Goal: Task Accomplishment & Management: Use online tool/utility

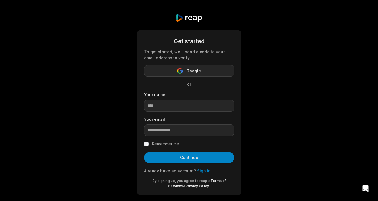
click at [193, 69] on span "Google" at bounding box center [193, 71] width 14 height 7
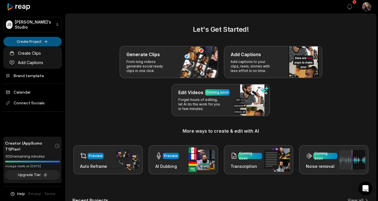
click at [35, 41] on html "JS Jose's Studio Create Project Home Projects Brand template Calendar Connect S…" at bounding box center [189, 100] width 378 height 201
click at [27, 41] on html "JS Jose's Studio Create Project Home Projects Brand template Calendar Connect S…" at bounding box center [189, 100] width 378 height 201
click at [33, 41] on html "JS Jose's Studio Create Project Home Projects Brand template Calendar Connect S…" at bounding box center [189, 100] width 378 height 201
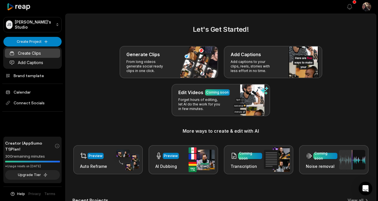
click at [25, 53] on link "Create Clips" at bounding box center [32, 53] width 55 height 9
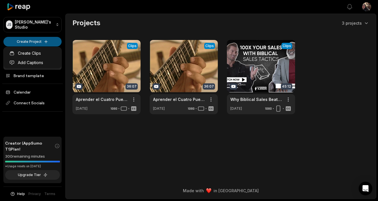
click at [35, 40] on html "**********" at bounding box center [189, 100] width 378 height 201
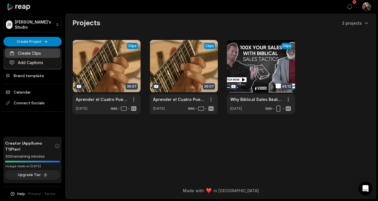
click at [32, 53] on link "Create Clips" at bounding box center [32, 53] width 55 height 9
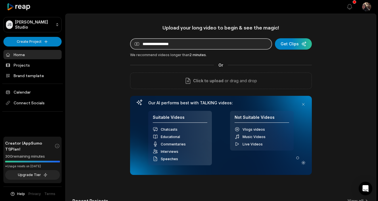
click at [165, 44] on input at bounding box center [201, 43] width 142 height 11
paste input "**********"
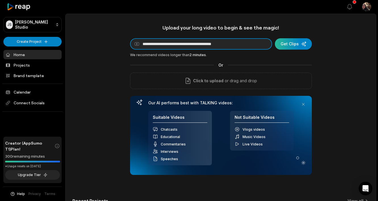
type input "**********"
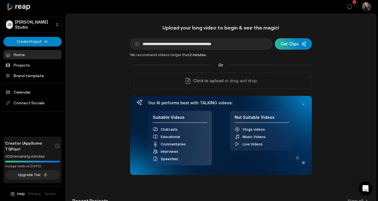
click at [293, 45] on div "submit" at bounding box center [293, 43] width 37 height 11
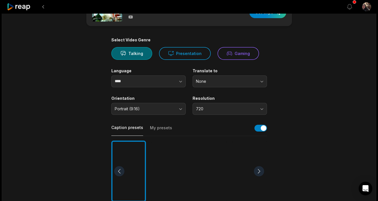
scroll to position [26, 0]
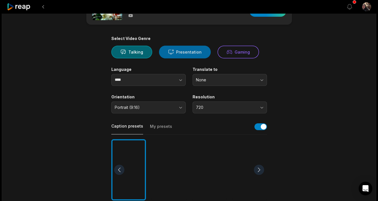
click at [181, 50] on button "Presentation" at bounding box center [185, 52] width 52 height 13
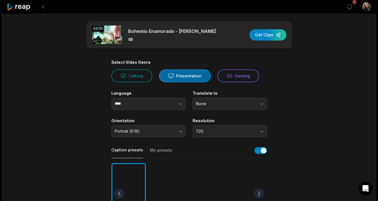
scroll to position [0, 0]
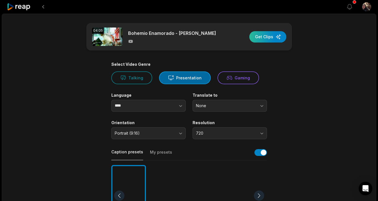
click at [268, 34] on div "button" at bounding box center [267, 36] width 37 height 11
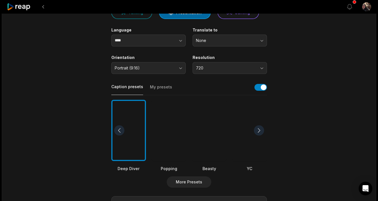
scroll to position [66, 0]
click at [170, 133] on div at bounding box center [169, 130] width 35 height 62
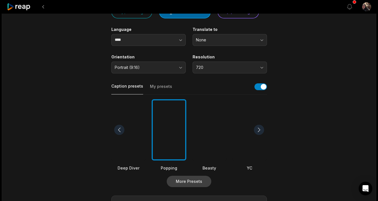
click at [193, 181] on button "More Presets" at bounding box center [189, 181] width 45 height 11
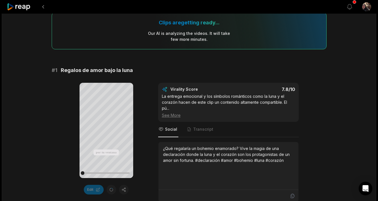
scroll to position [53, 0]
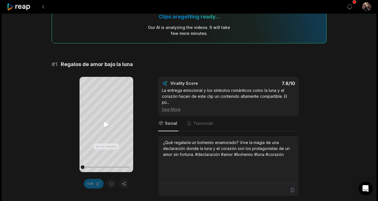
click at [104, 122] on icon at bounding box center [106, 124] width 4 height 5
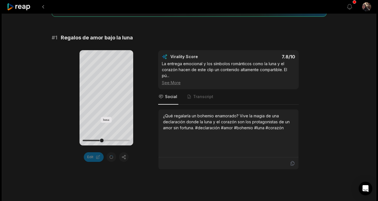
scroll to position [77, 0]
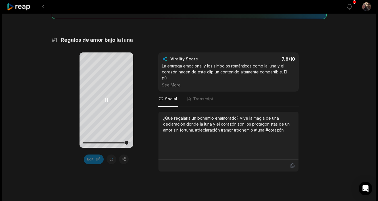
click at [106, 100] on icon at bounding box center [106, 100] width 7 height 7
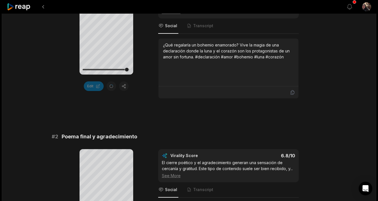
scroll to position [255, 0]
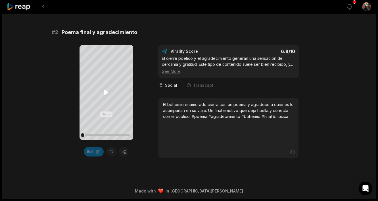
click at [106, 93] on icon at bounding box center [106, 92] width 4 height 5
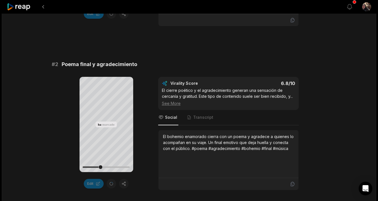
scroll to position [223, 0]
click at [106, 124] on icon at bounding box center [106, 124] width 7 height 7
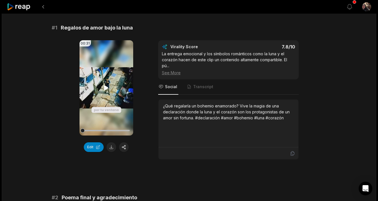
scroll to position [50, 0]
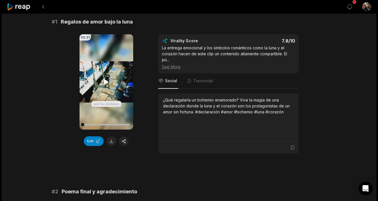
click at [106, 82] on icon at bounding box center [106, 81] width 4 height 5
click at [173, 66] on div "See More" at bounding box center [228, 67] width 133 height 6
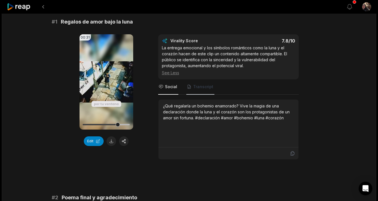
click at [201, 88] on span "Transcript" at bounding box center [203, 87] width 20 height 6
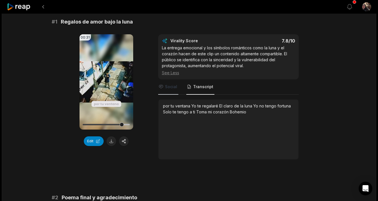
click at [169, 88] on span "Social" at bounding box center [171, 87] width 12 height 6
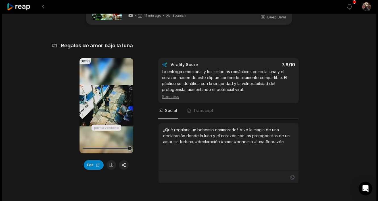
scroll to position [64, 0]
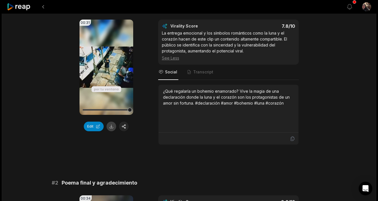
click at [111, 128] on button at bounding box center [111, 127] width 10 height 10
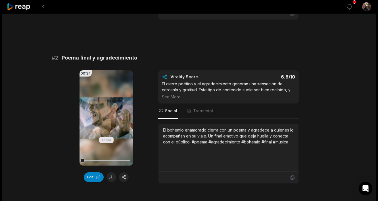
scroll to position [190, 0]
click at [111, 179] on button at bounding box center [111, 177] width 10 height 10
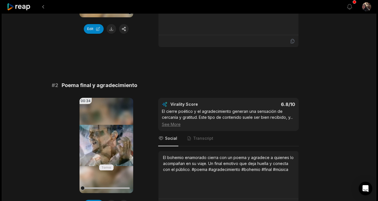
scroll to position [215, 0]
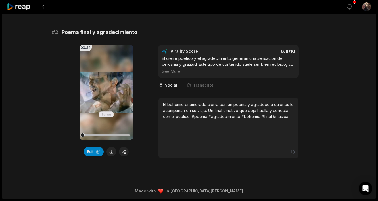
click at [169, 70] on div "See More" at bounding box center [228, 71] width 133 height 6
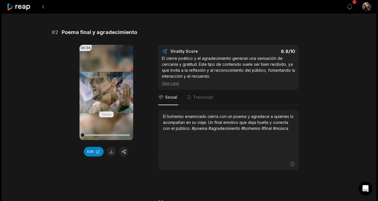
click at [334, 76] on div "04:05 Bohemio Enamorado - Donato Poveda 11 min ago Spanish es 00:00 - 04:05 Por…" at bounding box center [189, 4] width 374 height 413
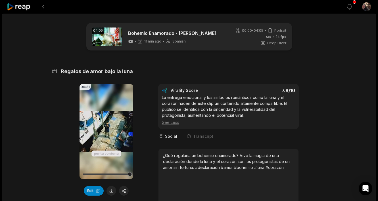
click at [144, 108] on div "00:31 Your browser does not support mp4 format. Edit Virality Score 7.8 /10 La …" at bounding box center [189, 146] width 275 height 125
click at [208, 136] on span "Transcript" at bounding box center [203, 137] width 20 height 6
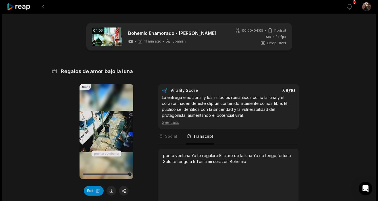
click at [319, 129] on div "00:31 Your browser does not support mp4 format. Edit Virality Score 7.8 /10 La …" at bounding box center [189, 146] width 275 height 125
